Goal: Task Accomplishment & Management: Manage account settings

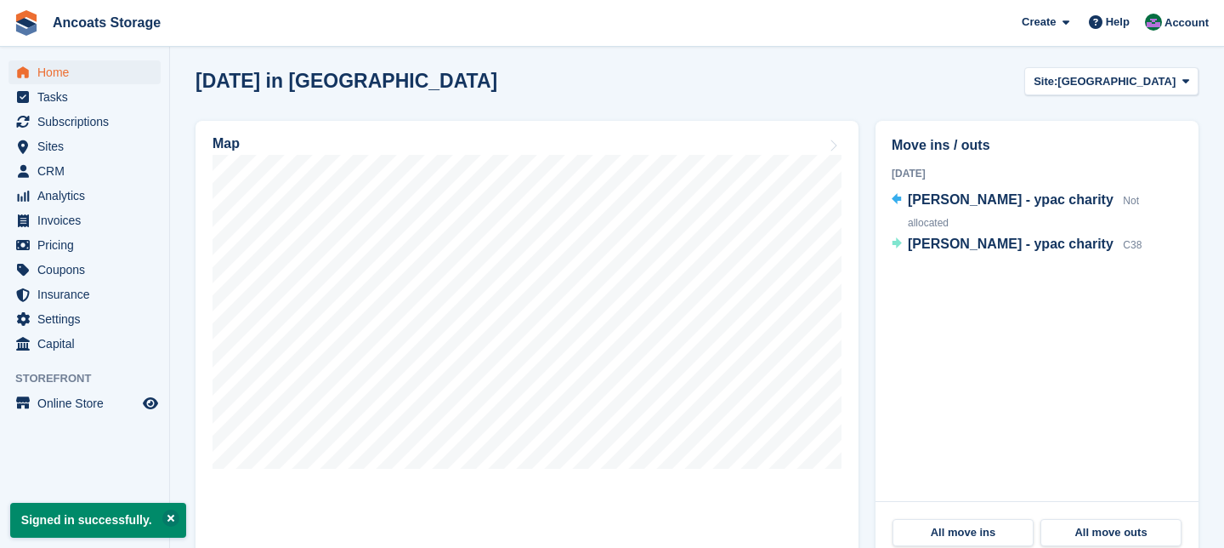
scroll to position [440, 0]
click at [54, 164] on span "CRM" at bounding box center [88, 171] width 102 height 24
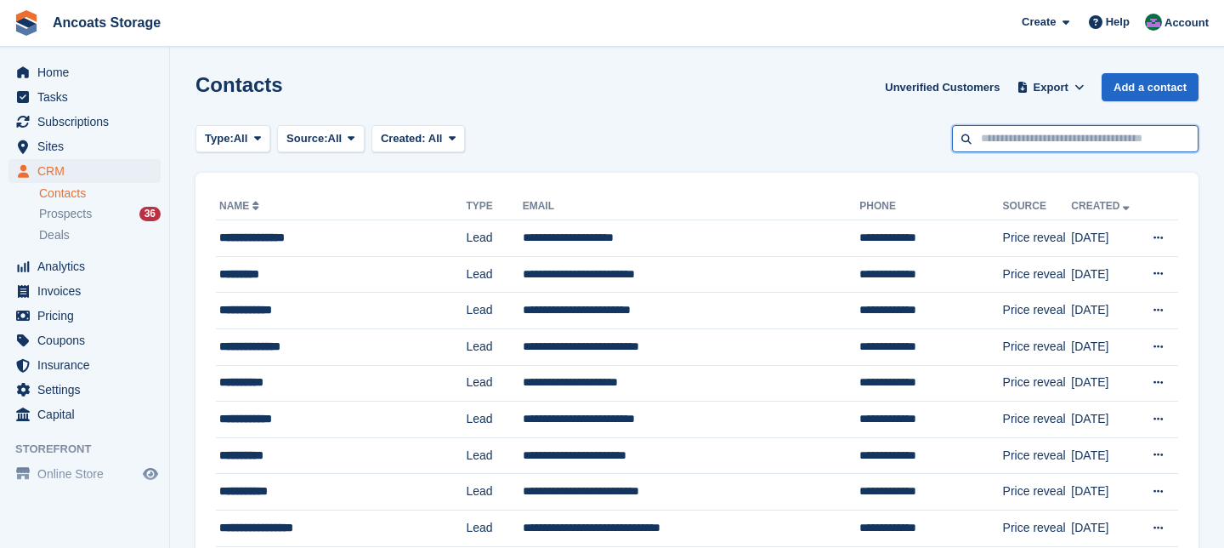
click at [995, 135] on input "text" at bounding box center [1075, 139] width 247 height 28
type input "*****"
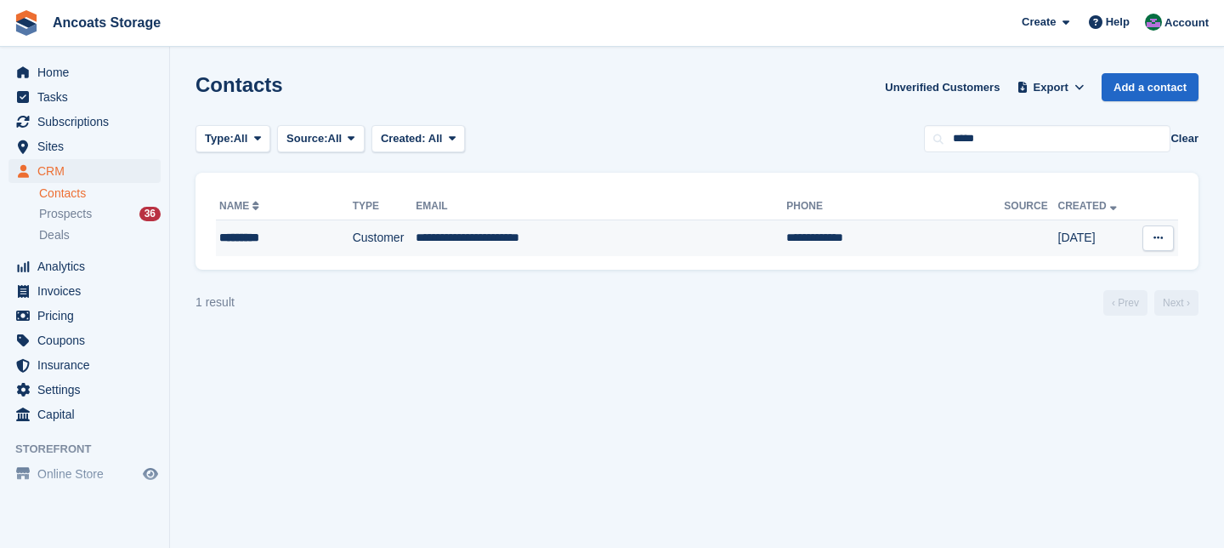
click at [498, 238] on td "**********" at bounding box center [601, 238] width 371 height 36
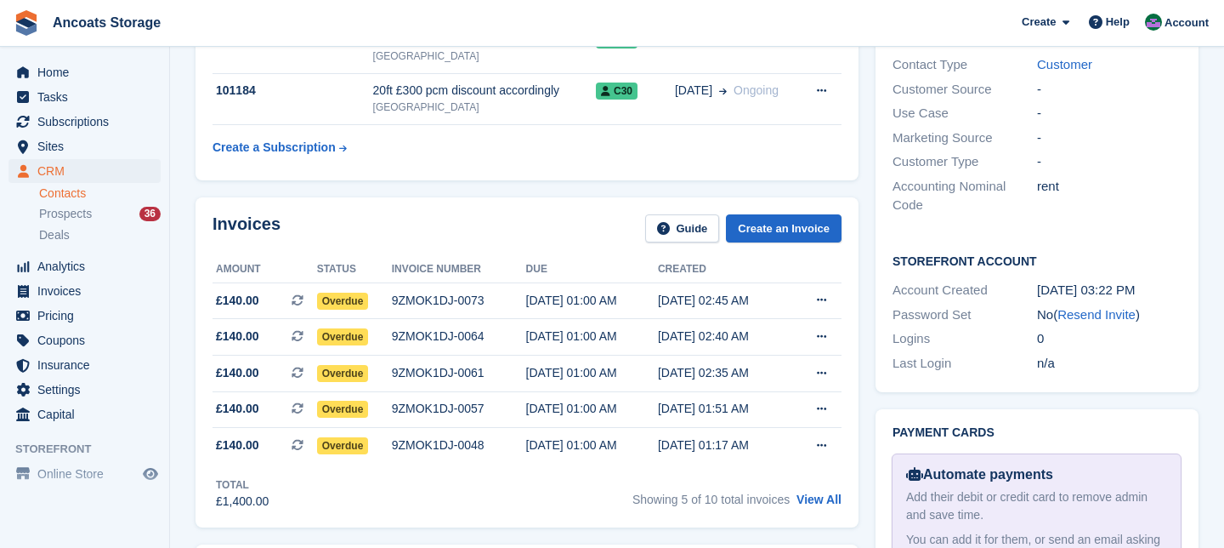
scroll to position [527, 0]
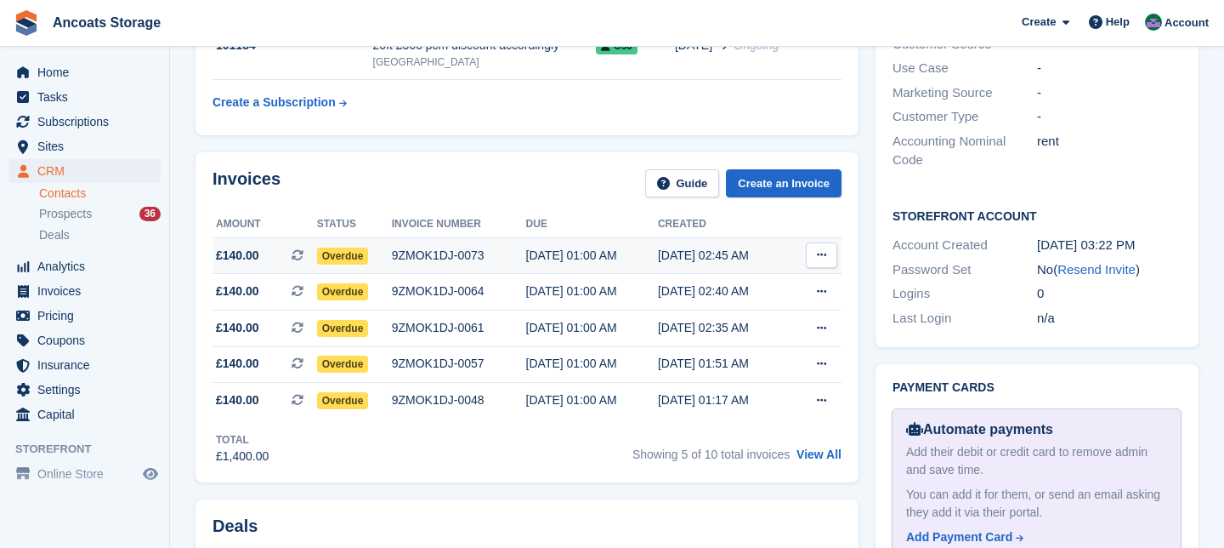
click at [349, 252] on span "Overdue" at bounding box center [343, 255] width 52 height 17
click at [345, 255] on span "Overdue" at bounding box center [343, 255] width 52 height 17
click at [350, 251] on span "Overdue" at bounding box center [343, 255] width 52 height 17
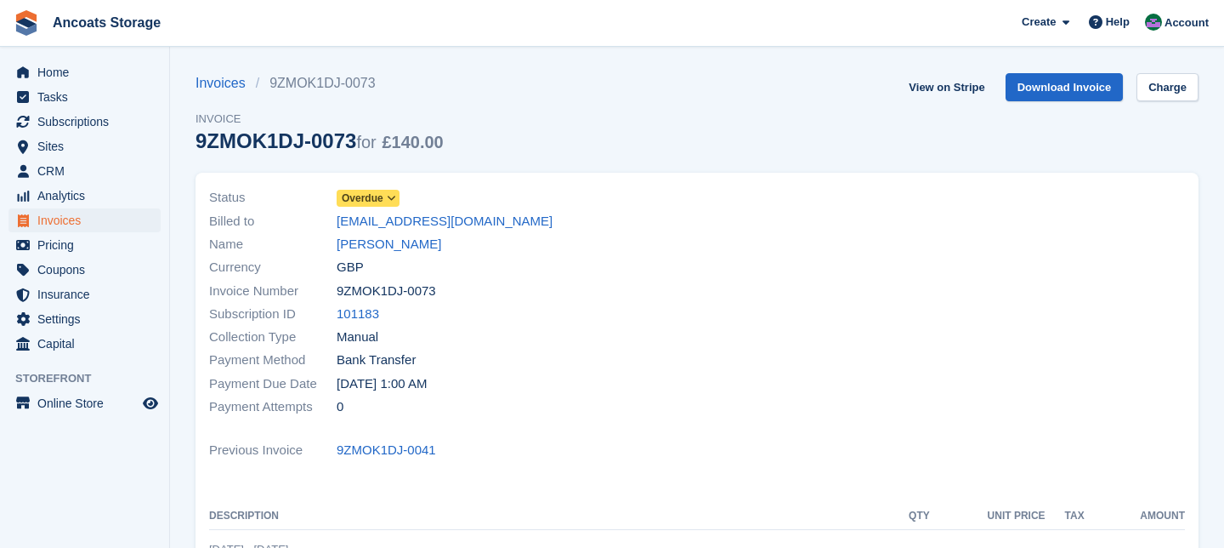
click at [381, 203] on span "Overdue" at bounding box center [363, 197] width 42 height 15
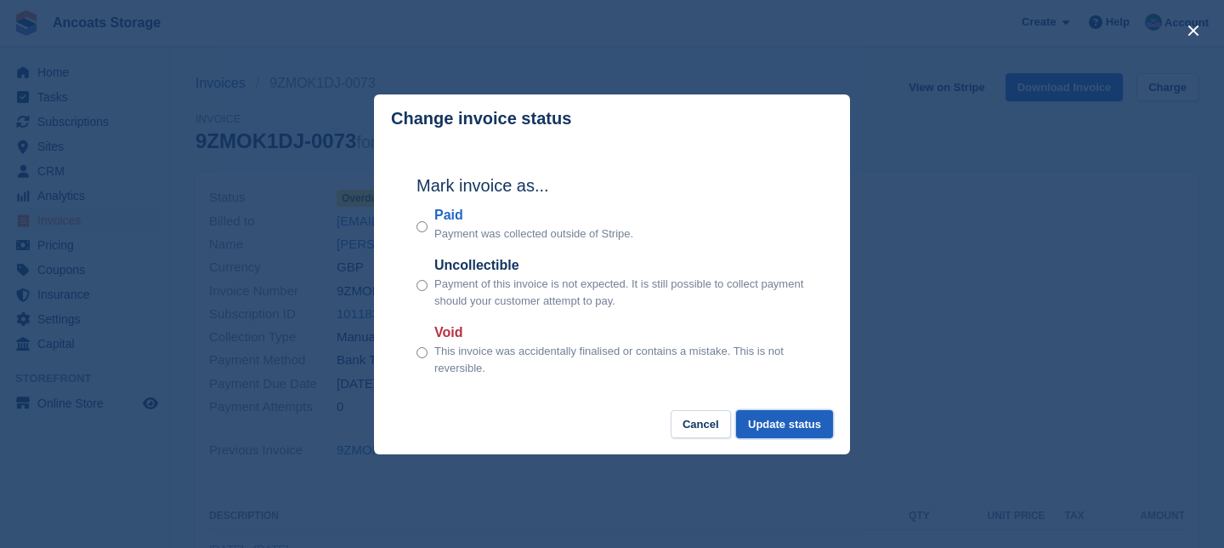
click at [766, 431] on button "Update status" at bounding box center [784, 424] width 97 height 28
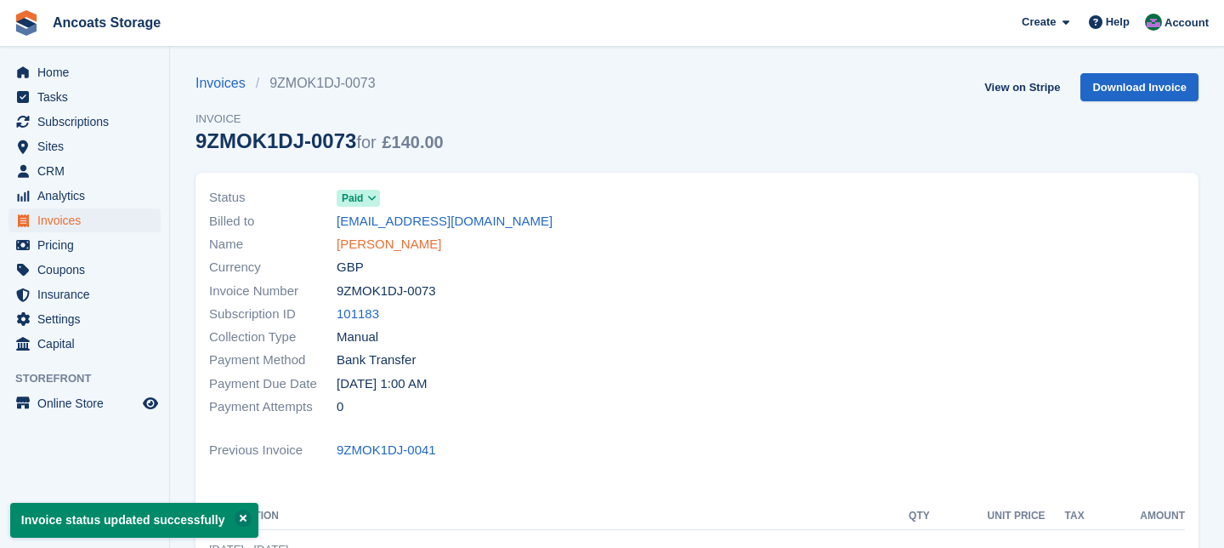
click at [369, 247] on link "[PERSON_NAME]" at bounding box center [389, 245] width 105 height 20
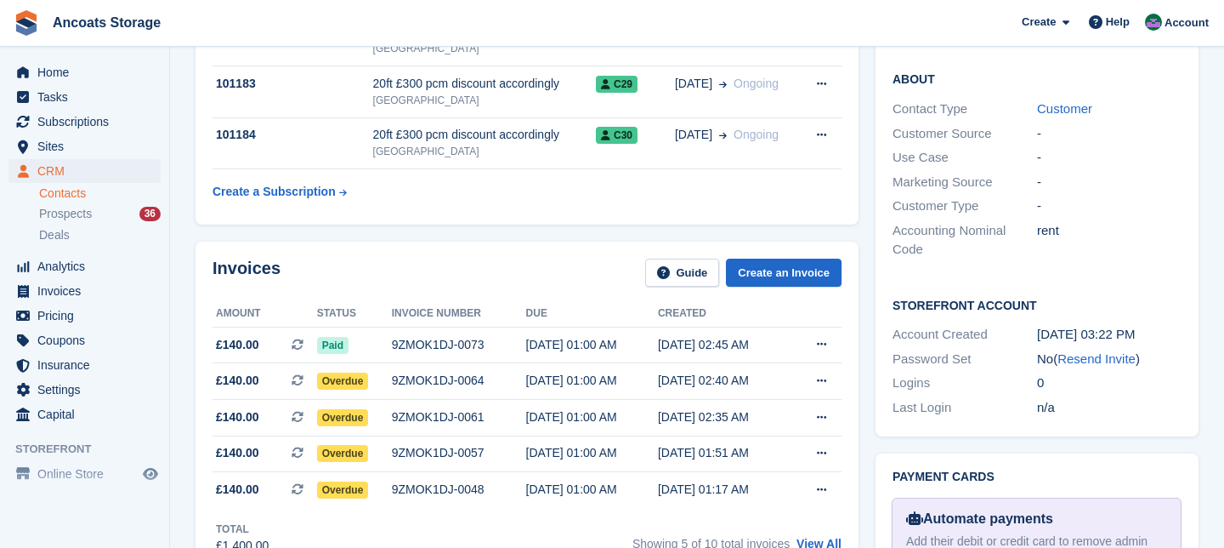
scroll to position [440, 0]
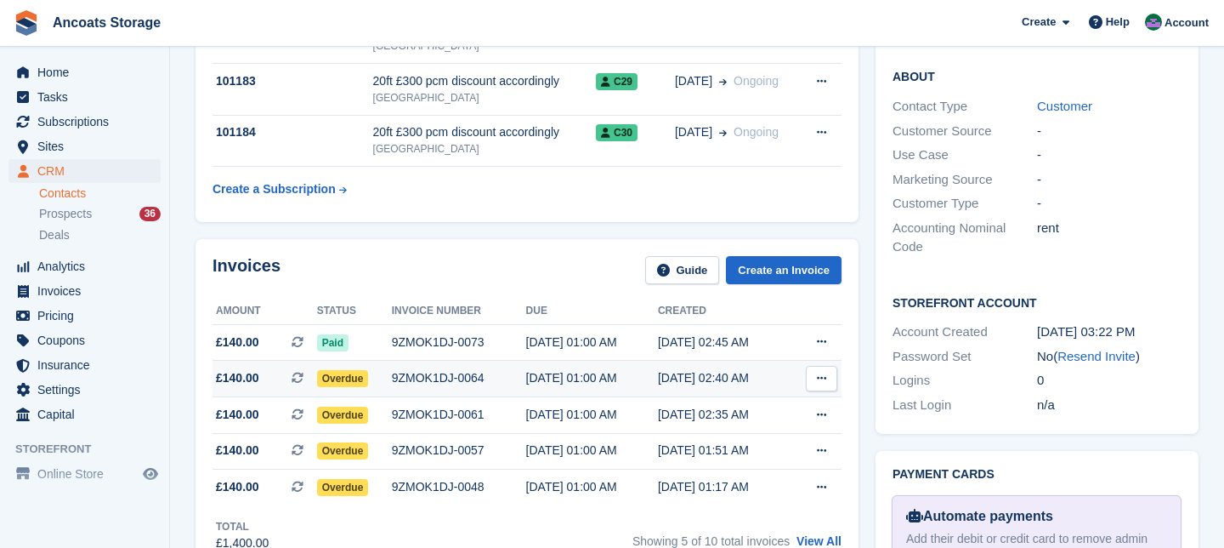
click at [355, 377] on span "Overdue" at bounding box center [343, 378] width 52 height 17
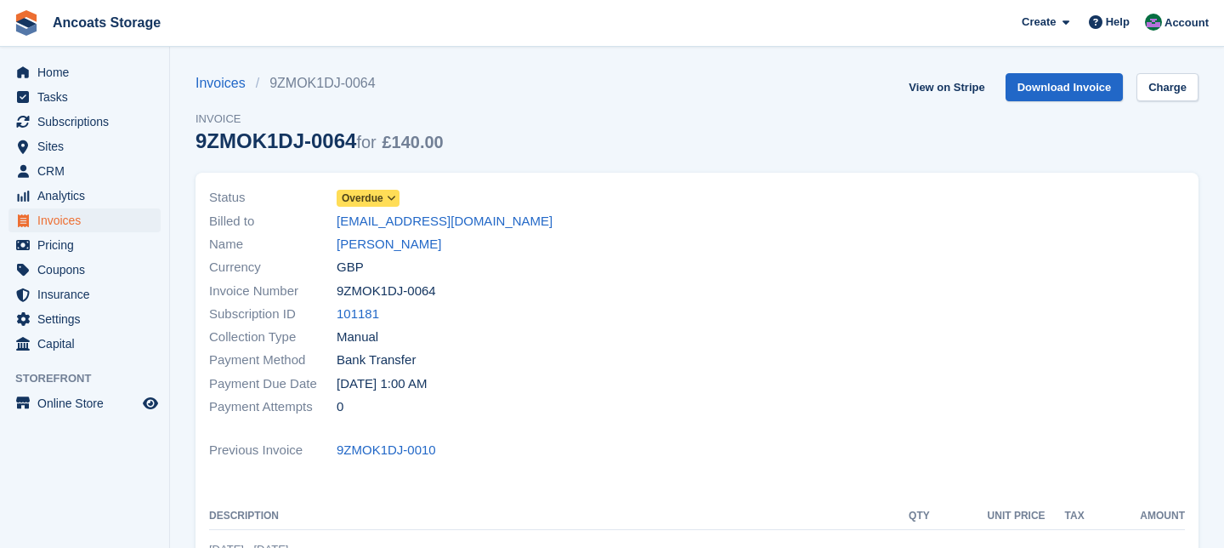
click at [395, 201] on icon at bounding box center [391, 198] width 9 height 10
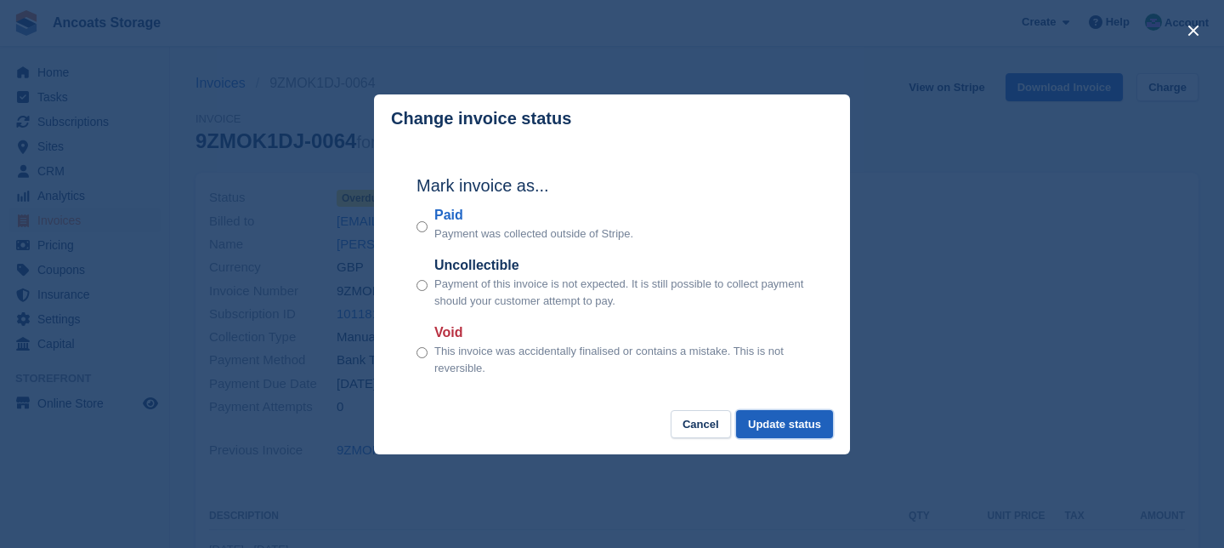
click at [777, 436] on button "Update status" at bounding box center [784, 424] width 97 height 28
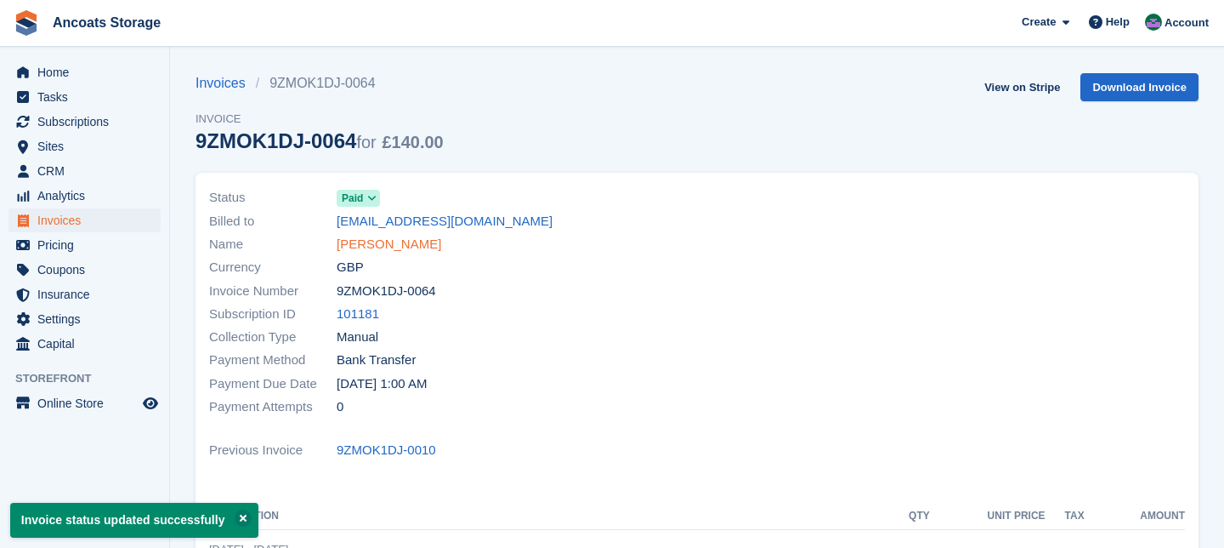
click at [362, 243] on link "[PERSON_NAME]" at bounding box center [389, 245] width 105 height 20
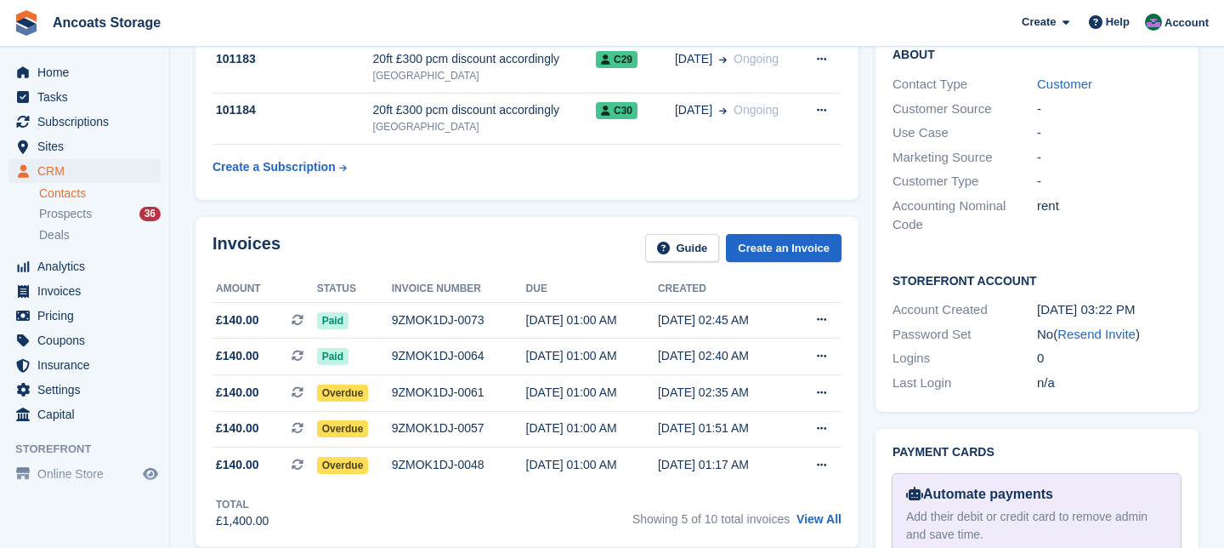
scroll to position [480, 0]
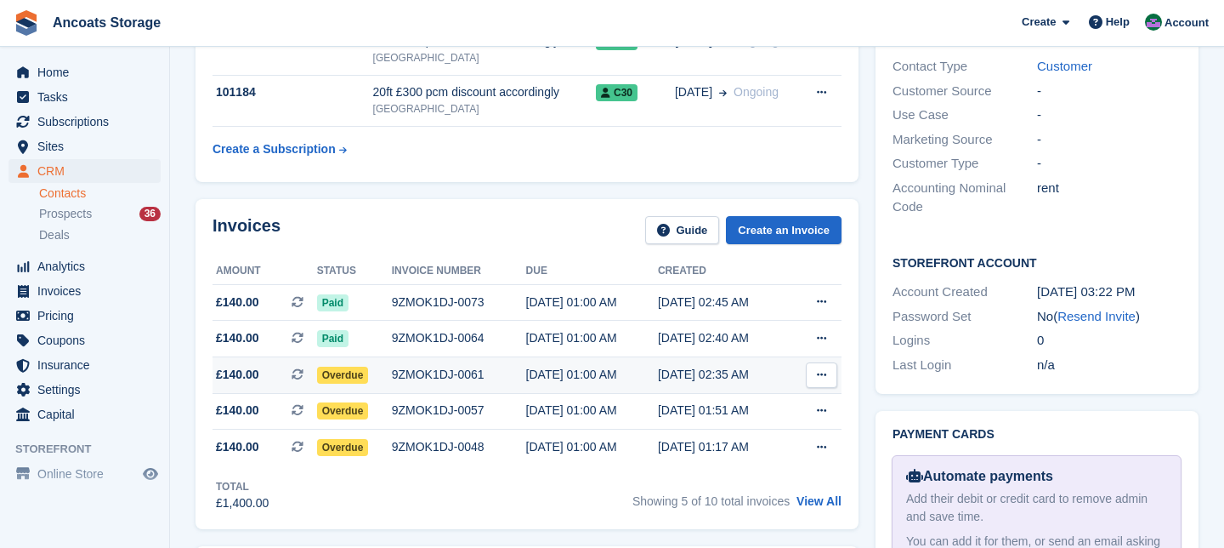
click at [349, 375] on span "Overdue" at bounding box center [343, 374] width 52 height 17
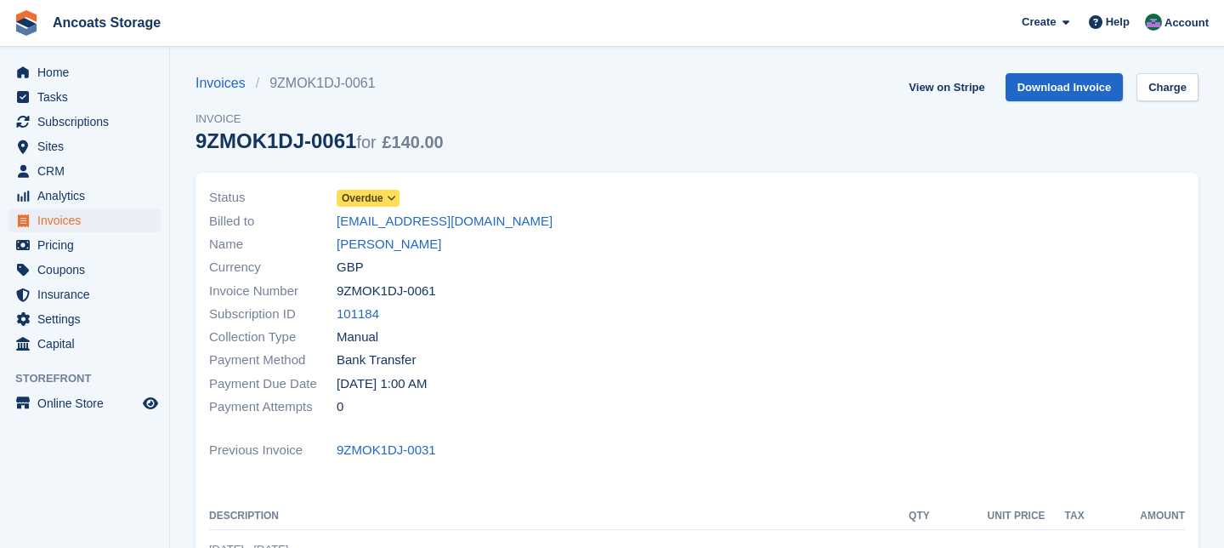
click at [388, 199] on span at bounding box center [392, 198] width 14 height 14
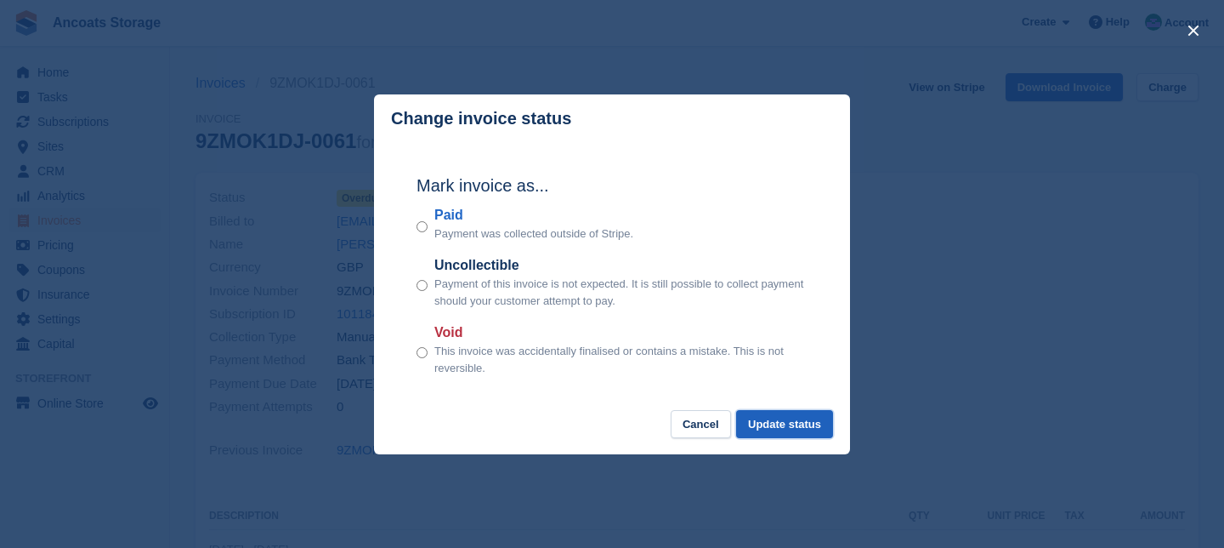
click at [792, 425] on button "Update status" at bounding box center [784, 424] width 97 height 28
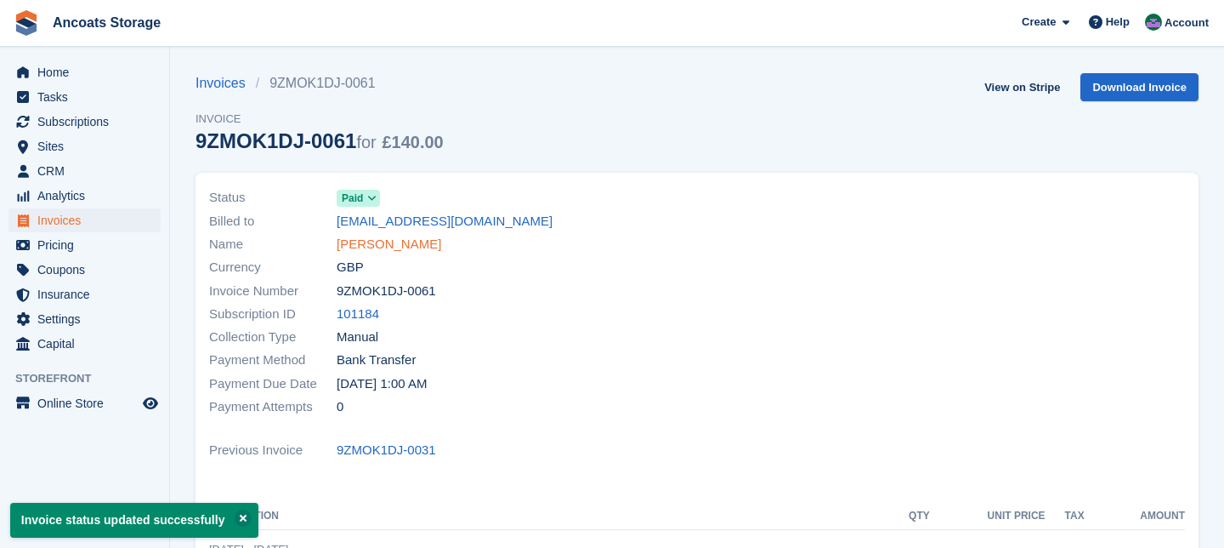
click at [377, 242] on link "ali osman" at bounding box center [389, 245] width 105 height 20
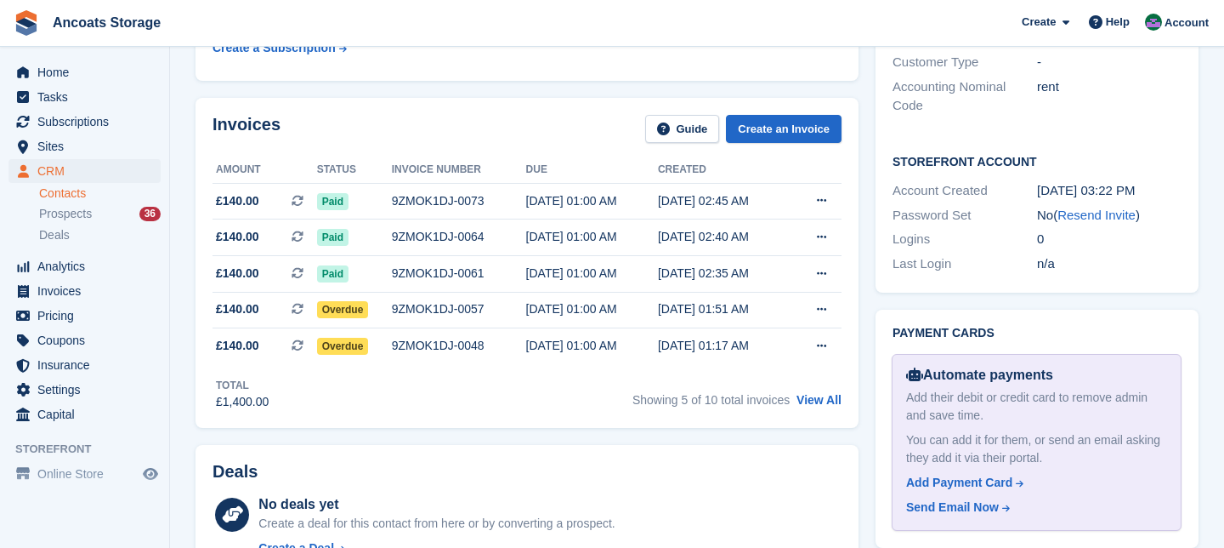
scroll to position [673, 0]
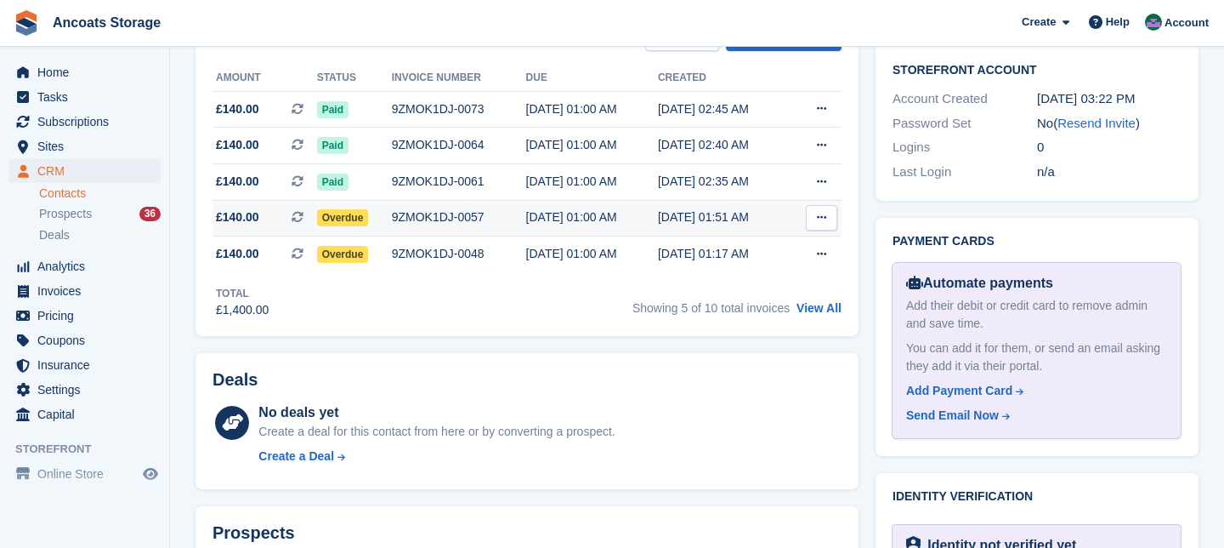
click at [347, 220] on span "Overdue" at bounding box center [343, 217] width 52 height 17
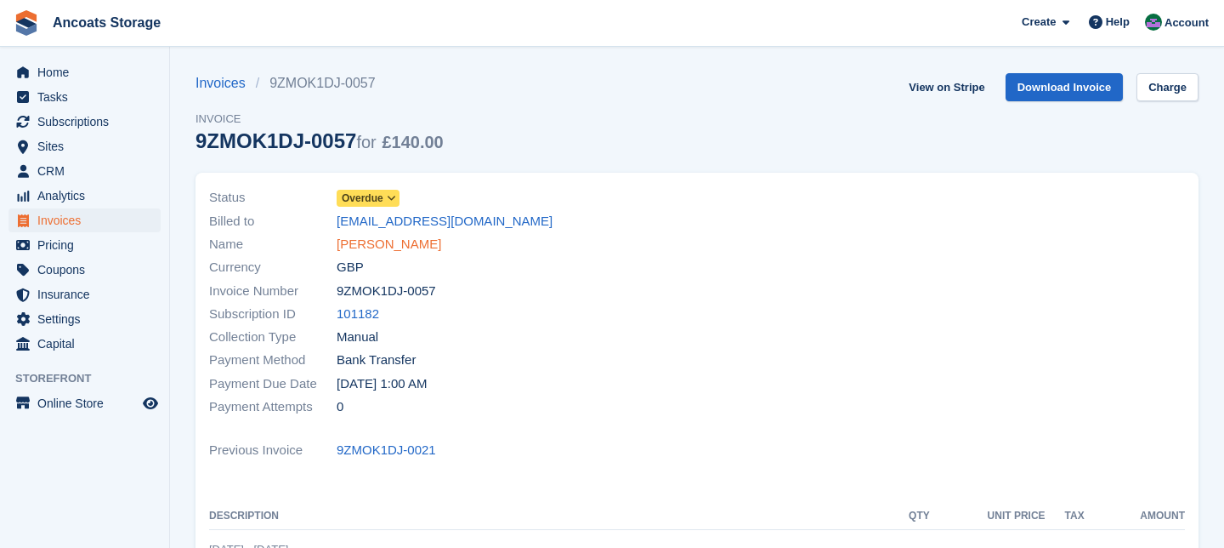
click at [366, 247] on link "[PERSON_NAME]" at bounding box center [389, 245] width 105 height 20
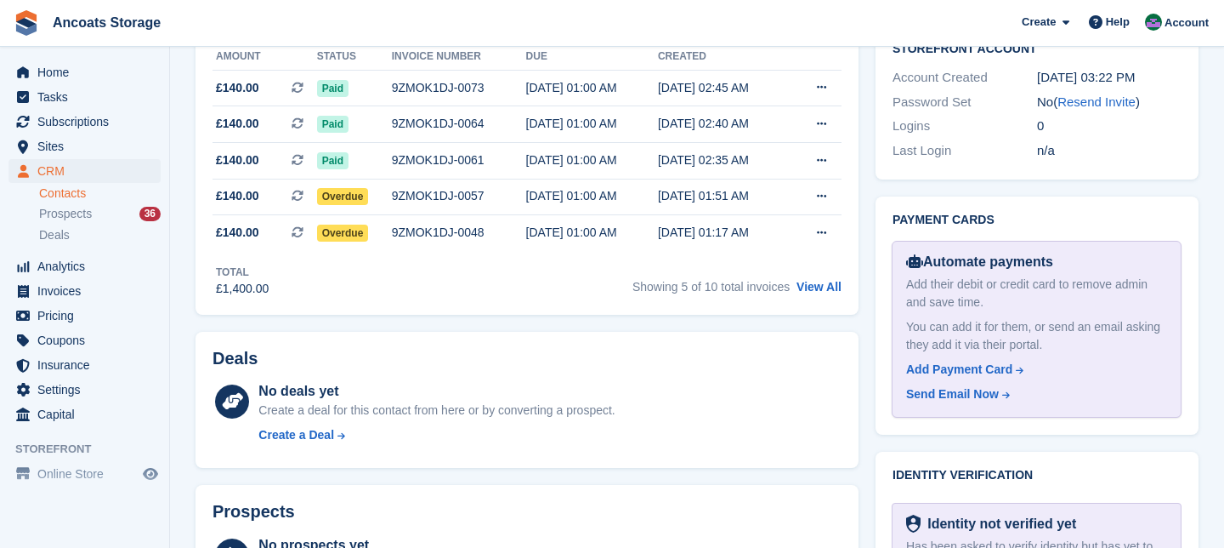
scroll to position [728, 0]
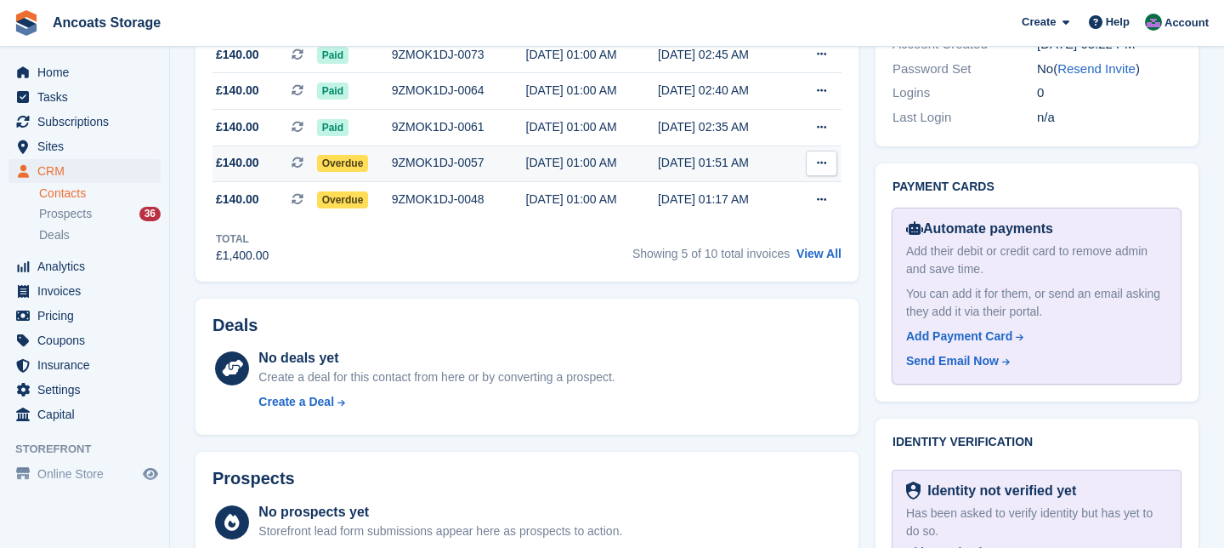
click at [361, 165] on span "Overdue" at bounding box center [343, 163] width 52 height 17
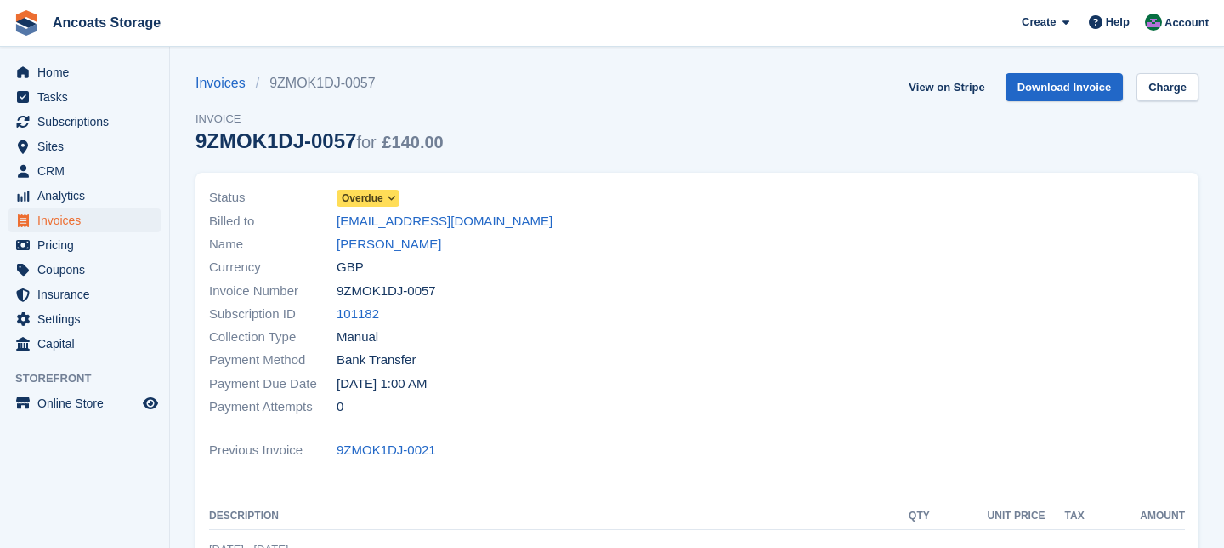
click at [395, 201] on icon at bounding box center [391, 198] width 9 height 10
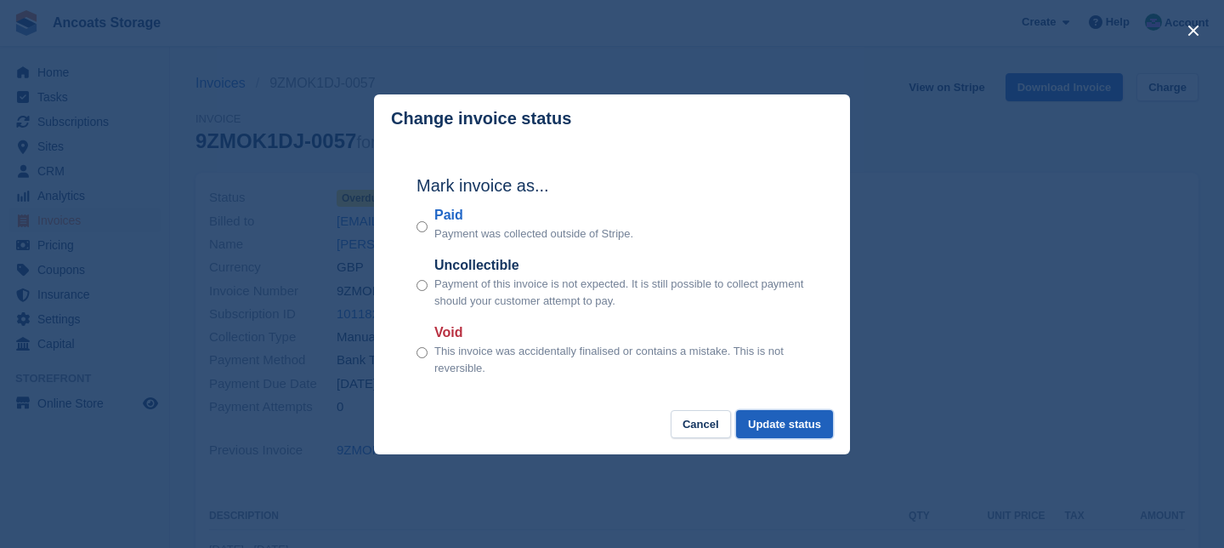
click at [775, 436] on button "Update status" at bounding box center [784, 424] width 97 height 28
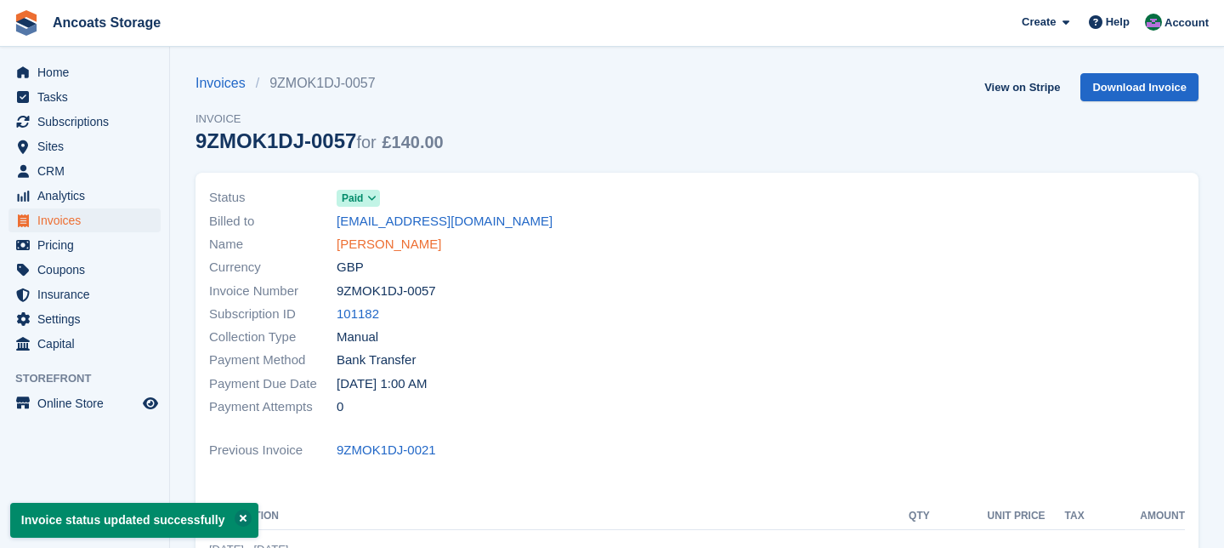
click at [366, 242] on link "ali osman" at bounding box center [389, 245] width 105 height 20
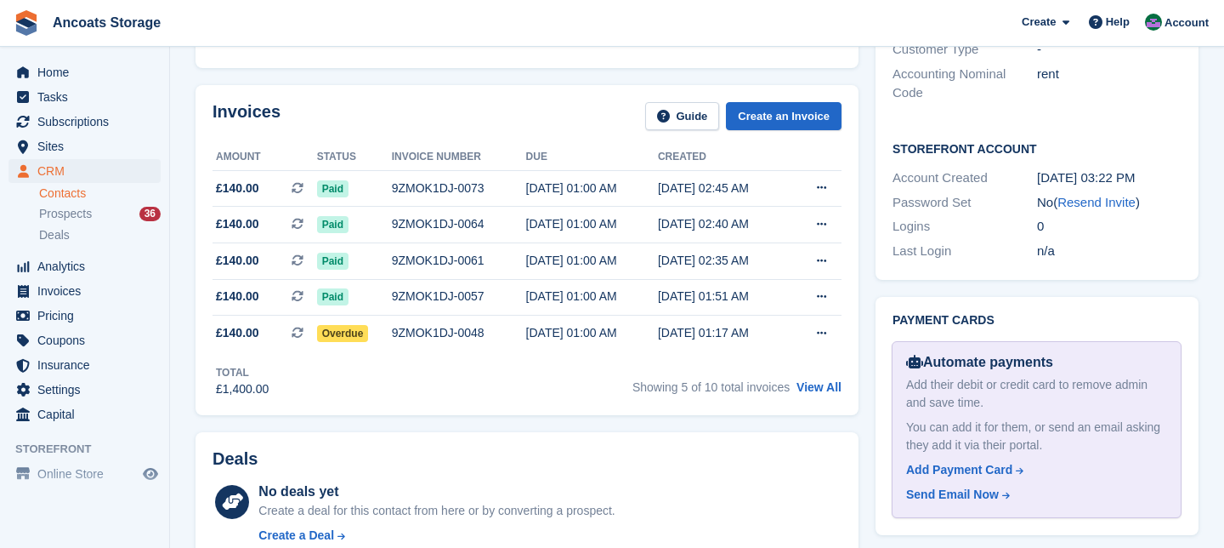
scroll to position [602, 0]
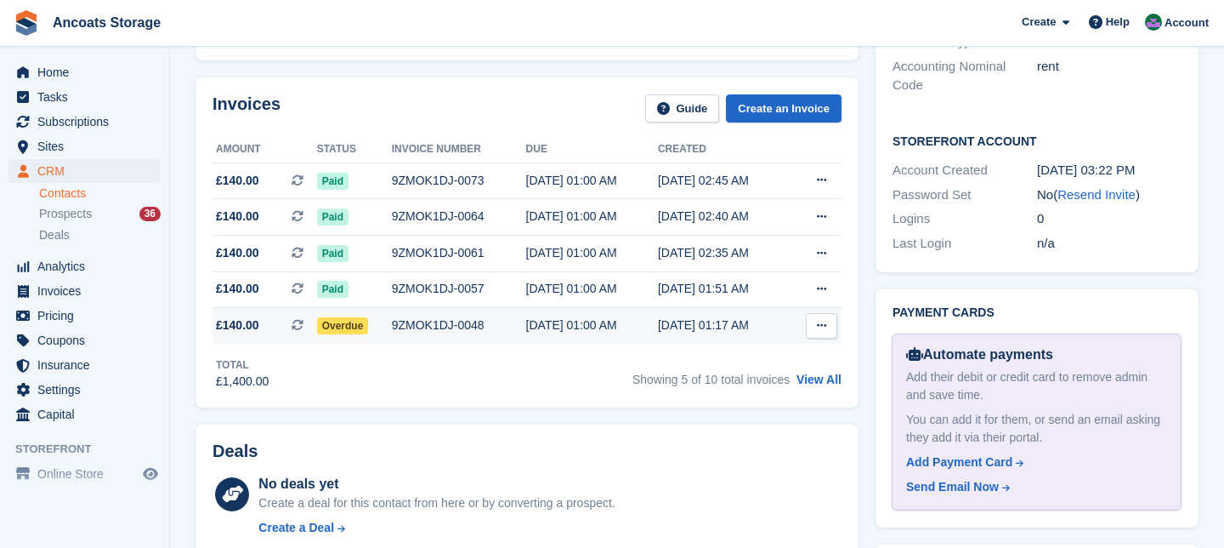
click at [349, 336] on td "Overdue" at bounding box center [354, 326] width 75 height 36
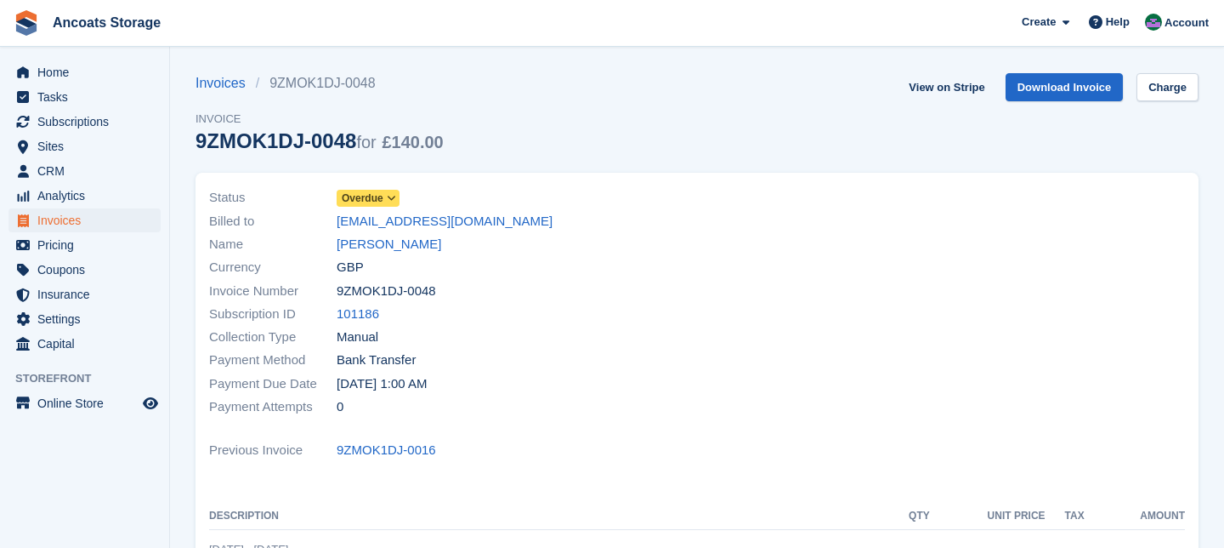
click at [394, 196] on icon at bounding box center [391, 198] width 9 height 10
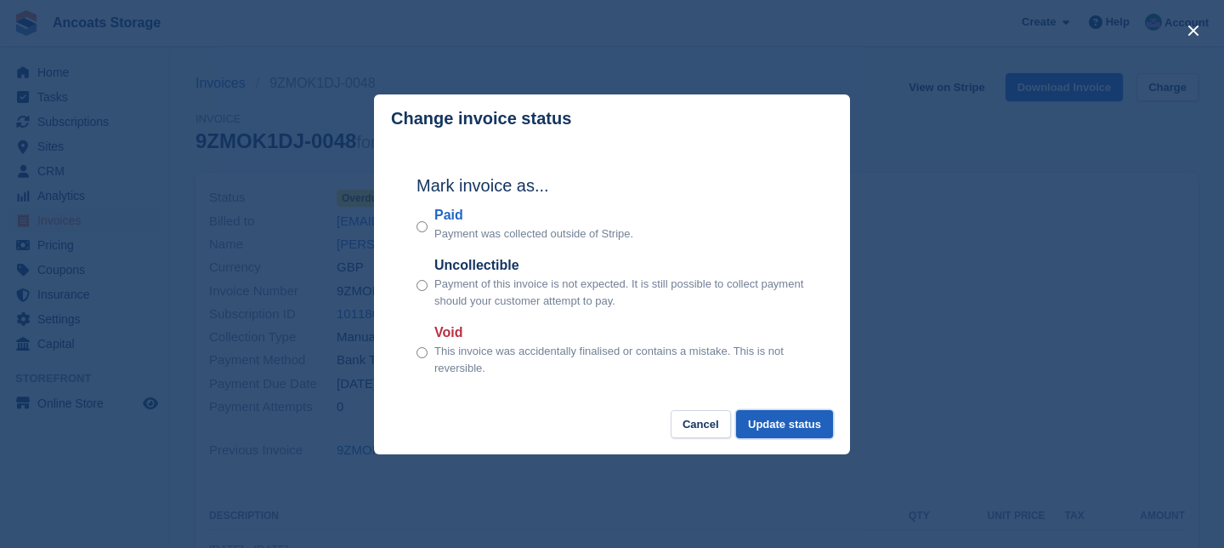
click at [763, 419] on button "Update status" at bounding box center [784, 424] width 97 height 28
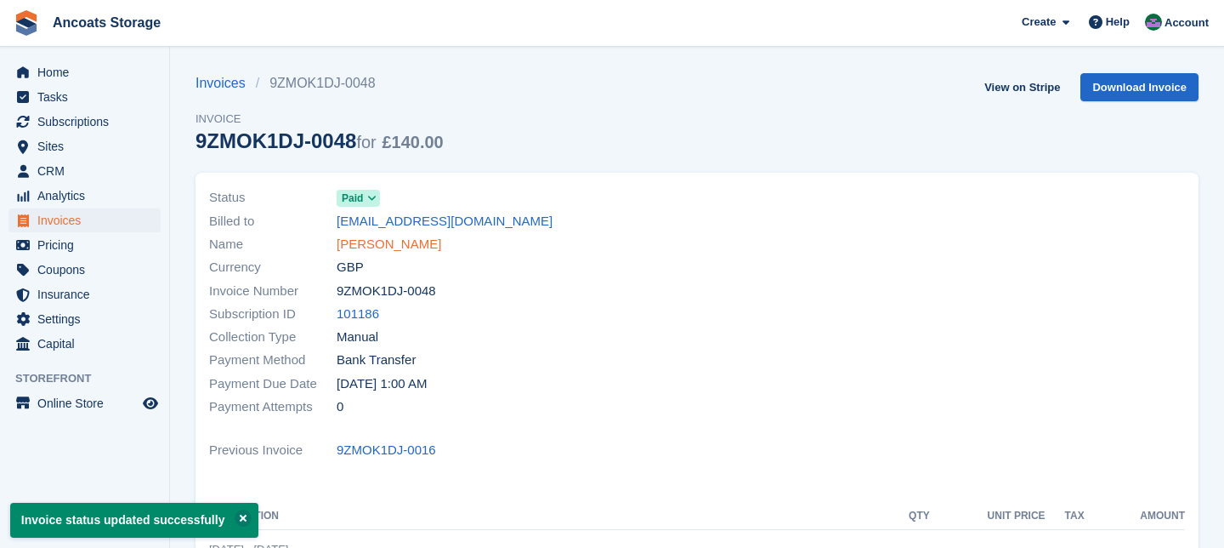
click at [375, 247] on link "ali osman" at bounding box center [389, 245] width 105 height 20
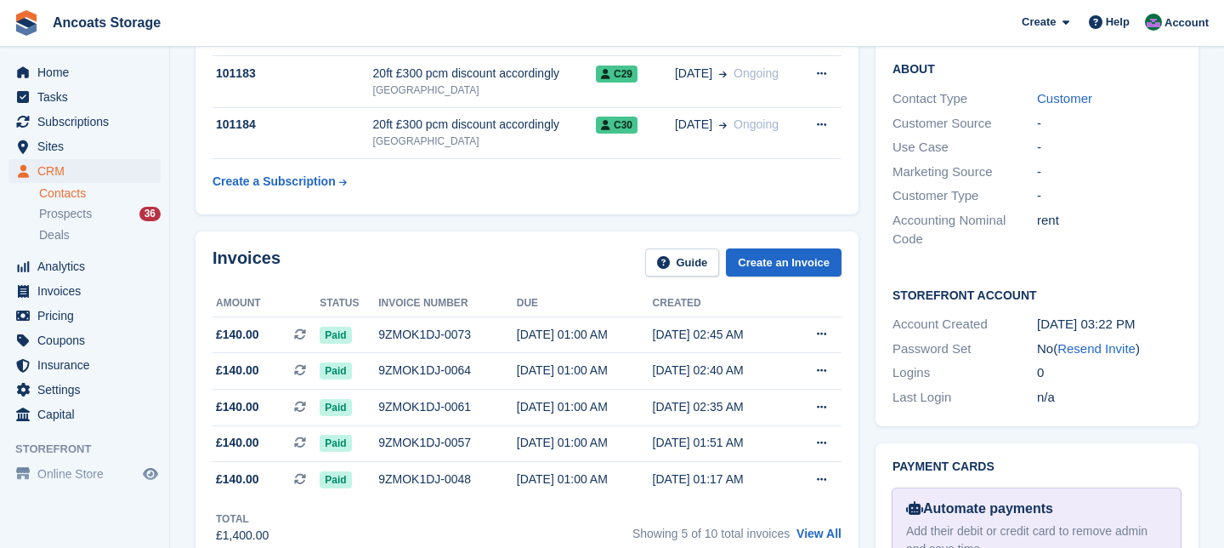
scroll to position [450, 0]
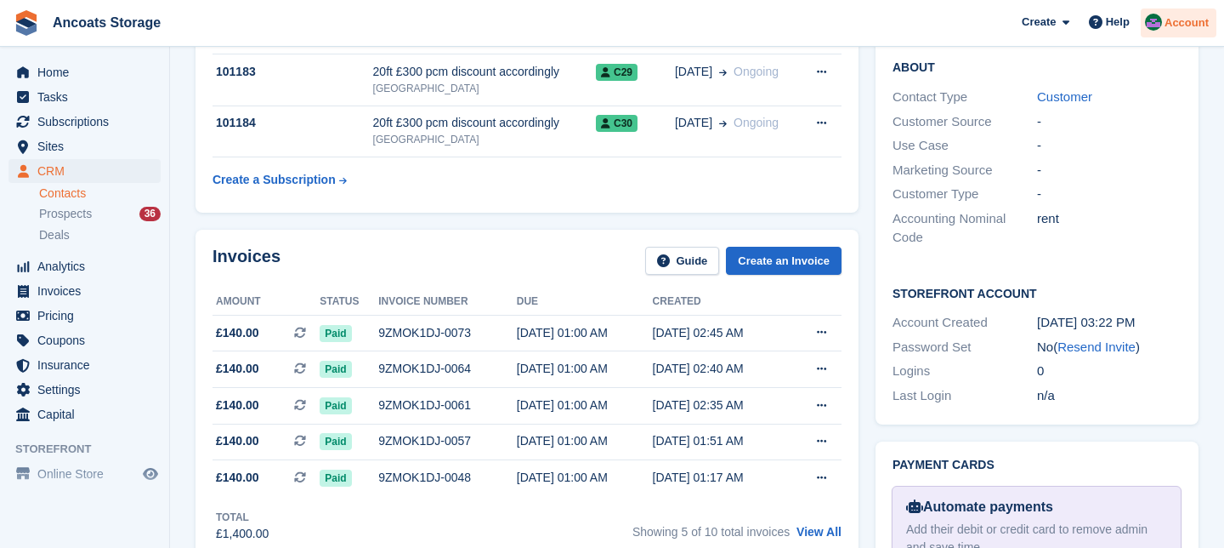
click at [1183, 26] on span "Account" at bounding box center [1187, 22] width 44 height 17
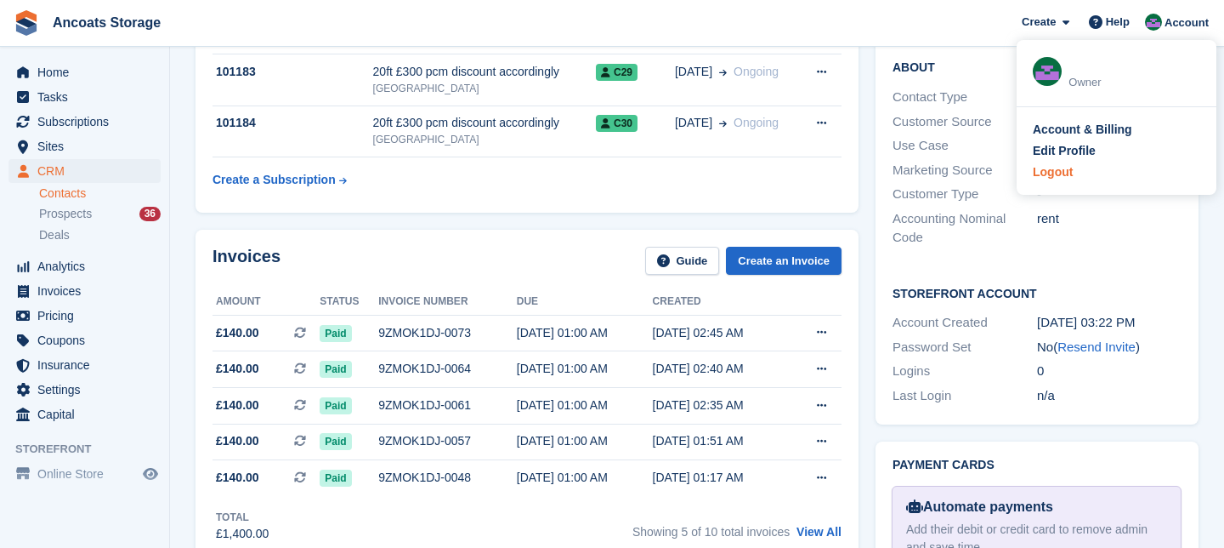
click at [1057, 168] on div "Logout" at bounding box center [1053, 172] width 40 height 18
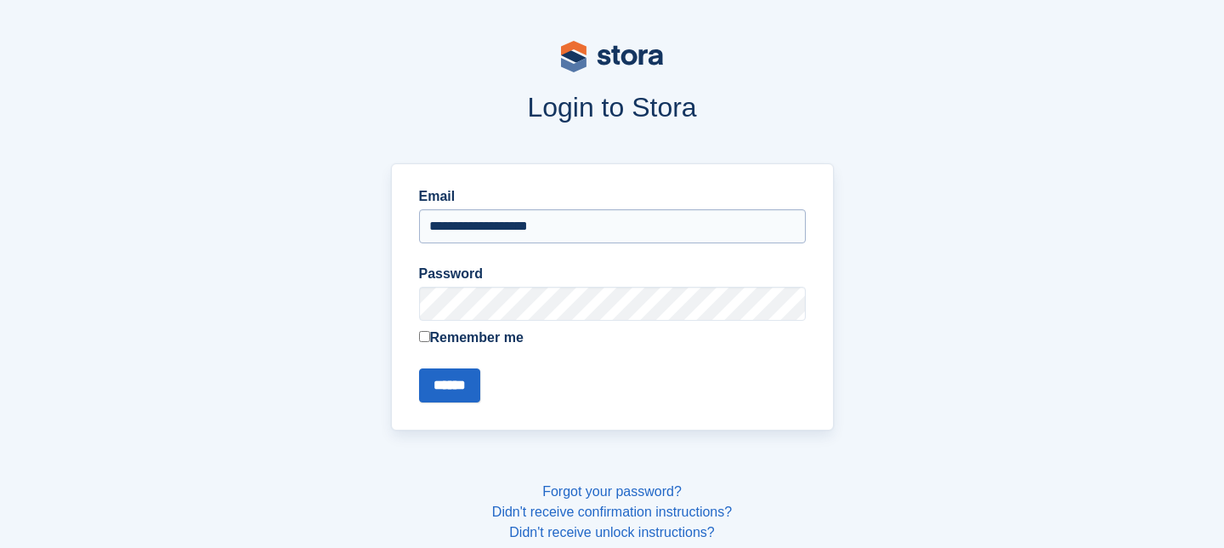
click at [605, 221] on input "**********" at bounding box center [612, 226] width 387 height 34
type input "**********"
click at [466, 389] on input "******" at bounding box center [449, 385] width 61 height 34
